Goal: Task Accomplishment & Management: Manage account settings

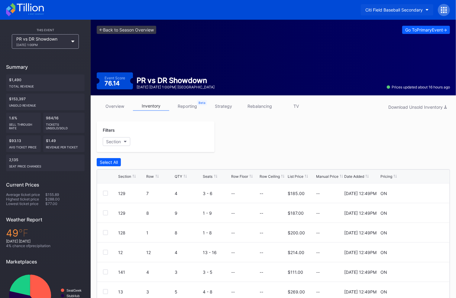
click at [392, 7] on button "Citi Field Baseball Secondary" at bounding box center [397, 9] width 73 height 11
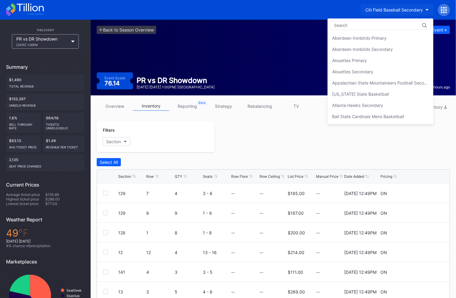
scroll to position [344, 0]
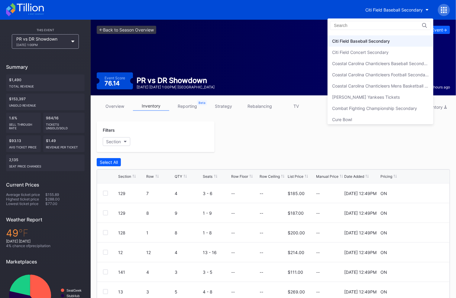
click at [367, 24] on input at bounding box center [360, 25] width 53 height 5
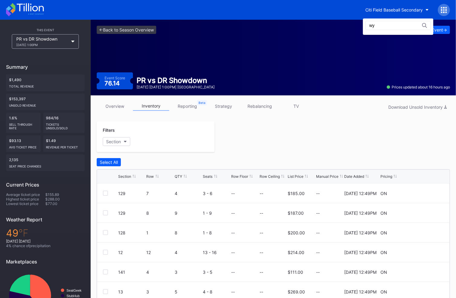
type input "w"
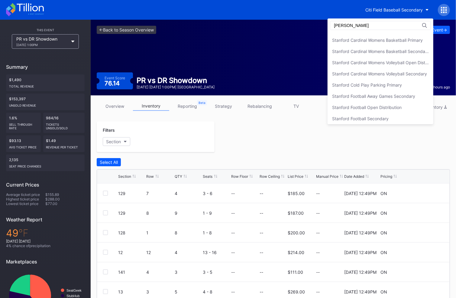
scroll to position [55, 0]
type input "[PERSON_NAME]"
click at [367, 112] on div "Stanford Football Secondary" at bounding box center [381, 117] width 106 height 11
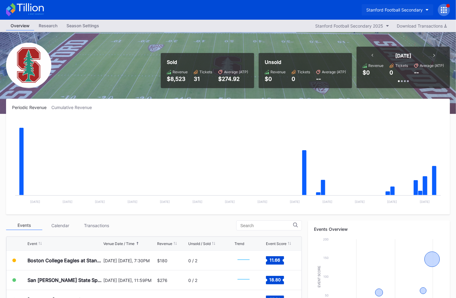
click at [400, 6] on button "Stanford Football Secondary" at bounding box center [398, 9] width 72 height 11
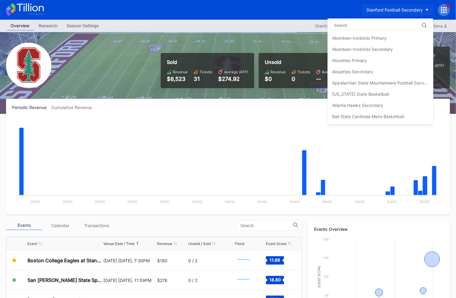
scroll to position [1885, 0]
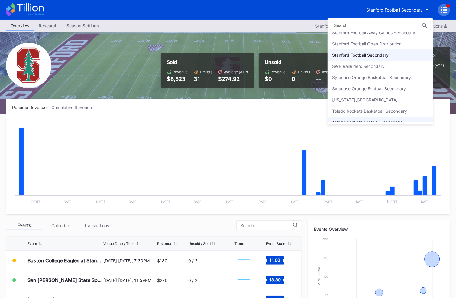
click at [373, 119] on div "Toledo Rockets Football Secondary" at bounding box center [367, 121] width 70 height 5
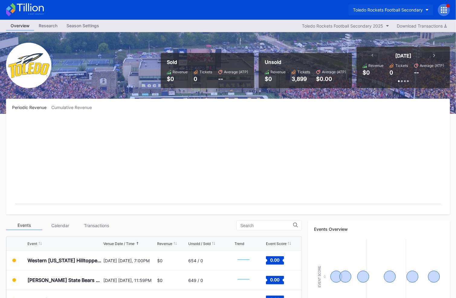
click at [394, 4] on button "Toledo Rockets Football Secondary" at bounding box center [391, 9] width 85 height 11
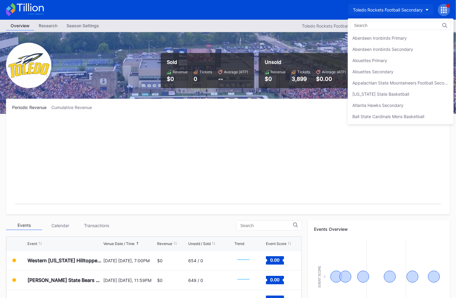
scroll to position [1952, 0]
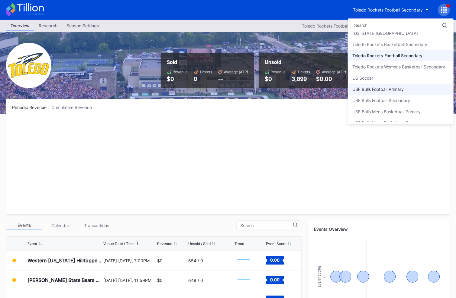
click at [377, 86] on div "USF Bulls Football Primary" at bounding box center [378, 88] width 51 height 5
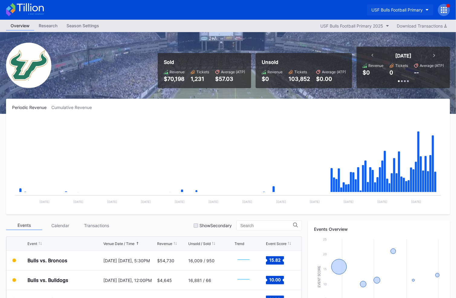
click at [399, 9] on div "USF Bulls Football Primary" at bounding box center [397, 9] width 51 height 5
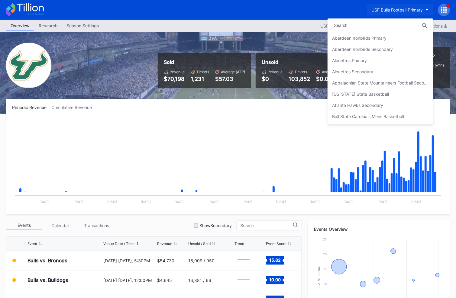
scroll to position [1985, 0]
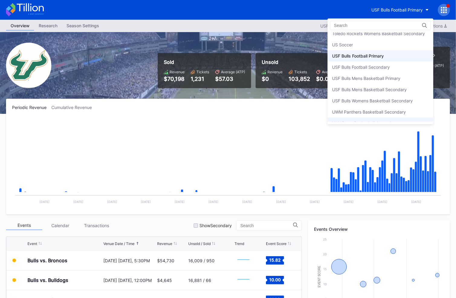
click at [365, 117] on div "VCU Rams Basketball Secondary" at bounding box center [381, 122] width 106 height 11
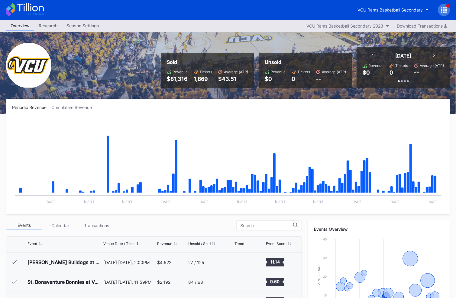
click at [445, 10] on icon at bounding box center [444, 10] width 6 height 6
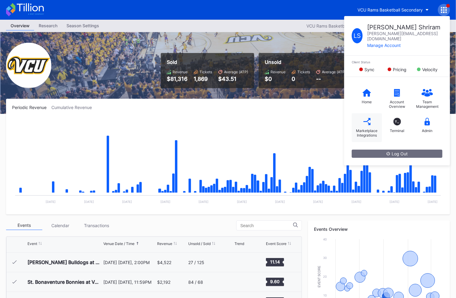
click at [367, 118] on icon at bounding box center [367, 122] width 8 height 8
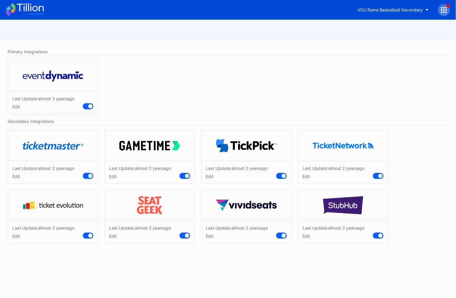
click at [19, 174] on div "Edit" at bounding box center [43, 176] width 62 height 5
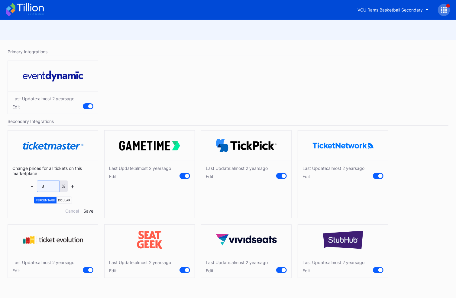
click at [48, 187] on input "8" at bounding box center [48, 185] width 23 height 11
click at [72, 208] on div "Cancel" at bounding box center [72, 210] width 14 height 5
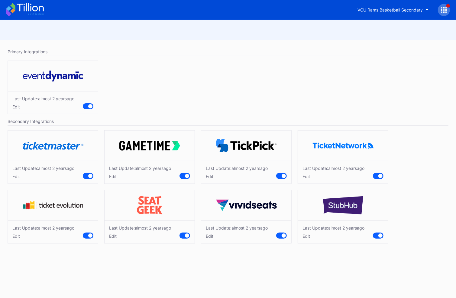
click at [86, 169] on div "Last Update: almost 2 years ago Edit" at bounding box center [53, 172] width 90 height 23
click at [86, 173] on div at bounding box center [88, 176] width 11 height 6
click at [15, 179] on div "Edit" at bounding box center [46, 176] width 69 height 5
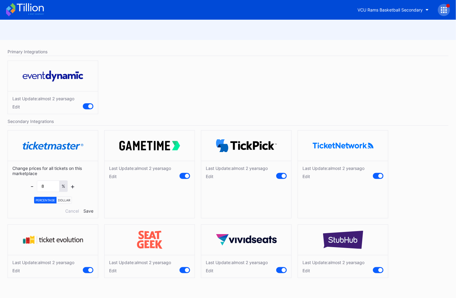
click at [33, 185] on div "-" at bounding box center [32, 186] width 3 height 8
type input "7"
click at [89, 208] on div "Save" at bounding box center [88, 210] width 10 height 5
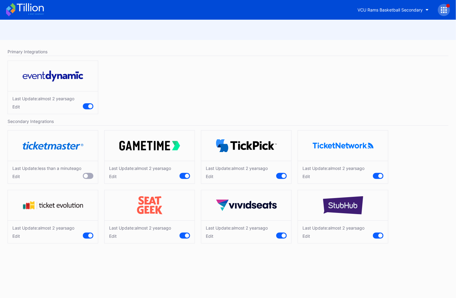
click at [15, 179] on div "Edit" at bounding box center [46, 176] width 69 height 5
click at [18, 179] on div "Edit" at bounding box center [46, 176] width 69 height 5
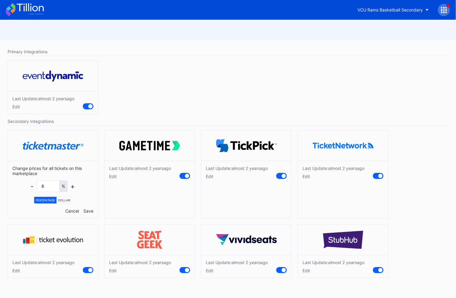
click at [70, 208] on div "Cancel" at bounding box center [72, 210] width 14 height 5
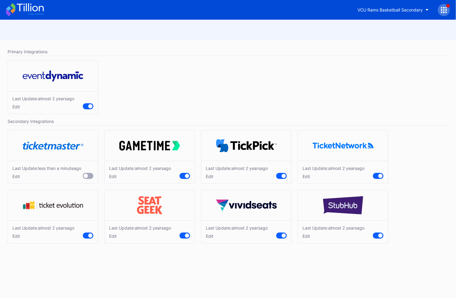
click at [90, 179] on div at bounding box center [88, 176] width 11 height 6
click at [382, 14] on button "VCU Rams Basketball Secondary" at bounding box center [393, 9] width 80 height 11
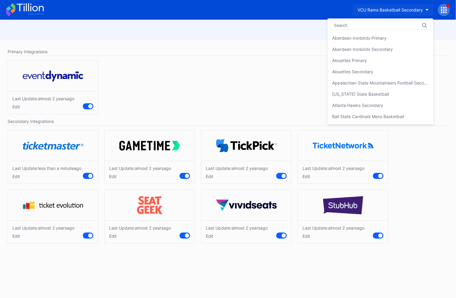
scroll to position [2039, 0]
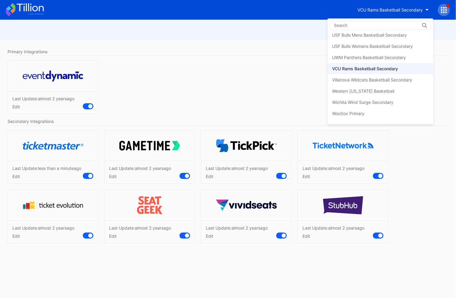
click at [365, 23] on input at bounding box center [360, 25] width 53 height 5
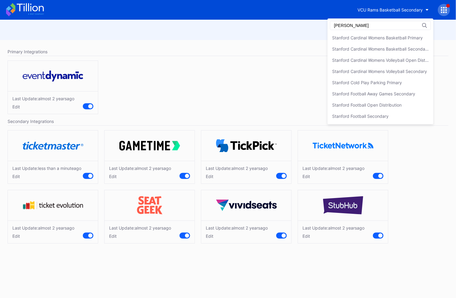
scroll to position [55, 0]
type input "[PERSON_NAME]"
click at [380, 104] on div "Stanford Football Open Distribution" at bounding box center [367, 106] width 70 height 5
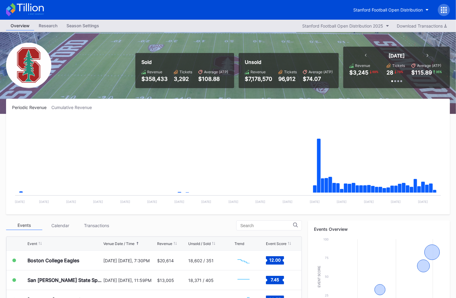
click at [448, 7] on div at bounding box center [444, 10] width 12 height 12
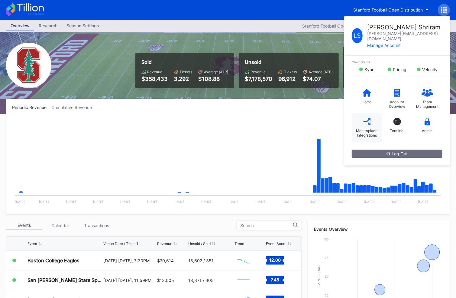
click at [365, 121] on div "Marketplace Integrations" at bounding box center [367, 127] width 30 height 29
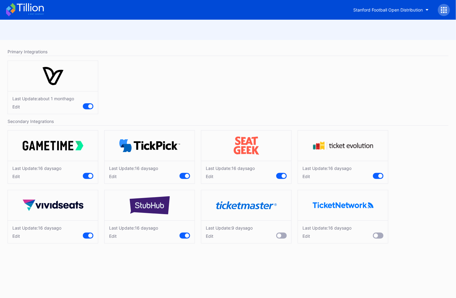
click at [16, 175] on div "Edit" at bounding box center [36, 176] width 49 height 5
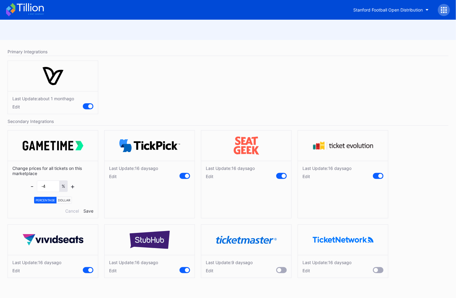
click at [18, 268] on div "Edit" at bounding box center [36, 270] width 49 height 5
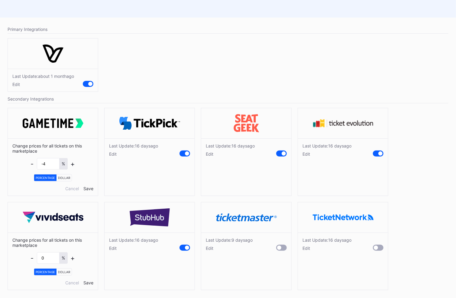
click at [114, 246] on div "Edit" at bounding box center [133, 247] width 49 height 5
click at [210, 245] on div "Edit" at bounding box center [229, 247] width 47 height 5
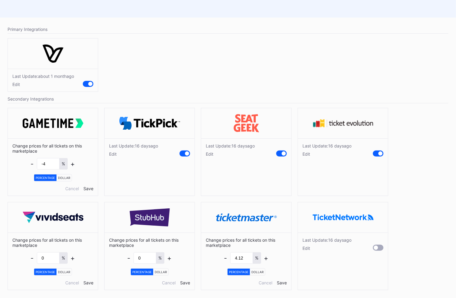
click at [305, 245] on div "Edit" at bounding box center [327, 247] width 49 height 5
click at [306, 151] on div "Edit" at bounding box center [327, 153] width 49 height 5
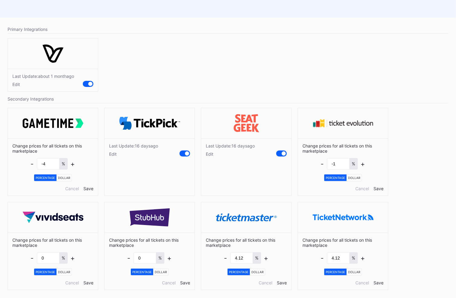
click at [211, 151] on div "Edit" at bounding box center [230, 153] width 49 height 5
click at [111, 151] on div "Edit" at bounding box center [133, 153] width 49 height 5
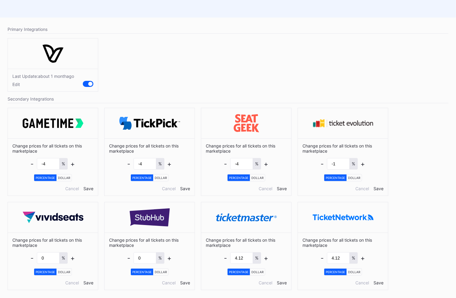
scroll to position [0, 0]
